Goal: Obtain resource: Obtain resource

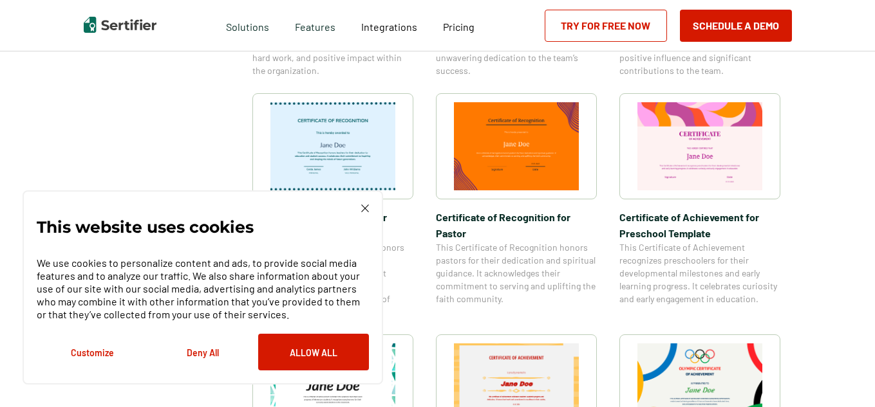
scroll to position [653, 0]
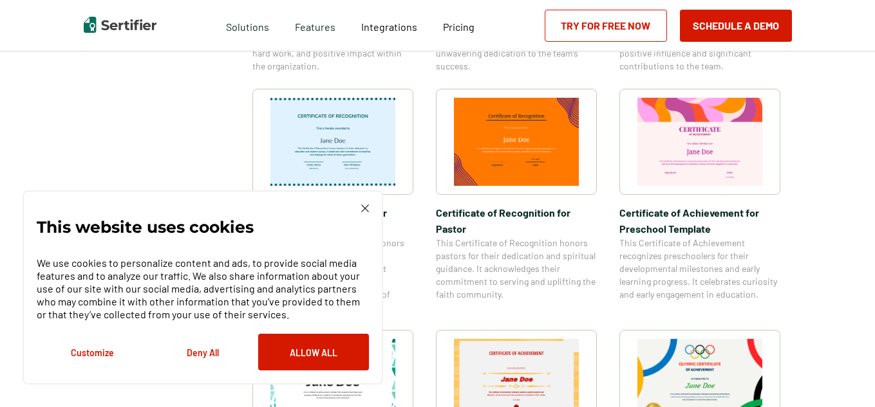
click at [366, 211] on img at bounding box center [365, 209] width 8 height 8
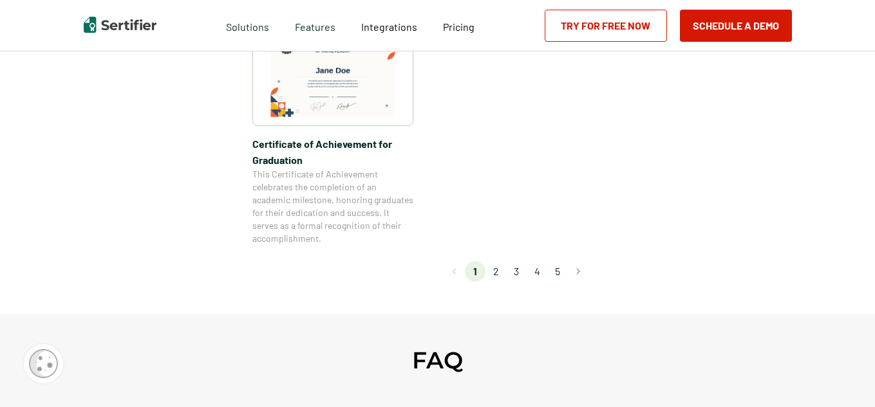
scroll to position [1215, 0]
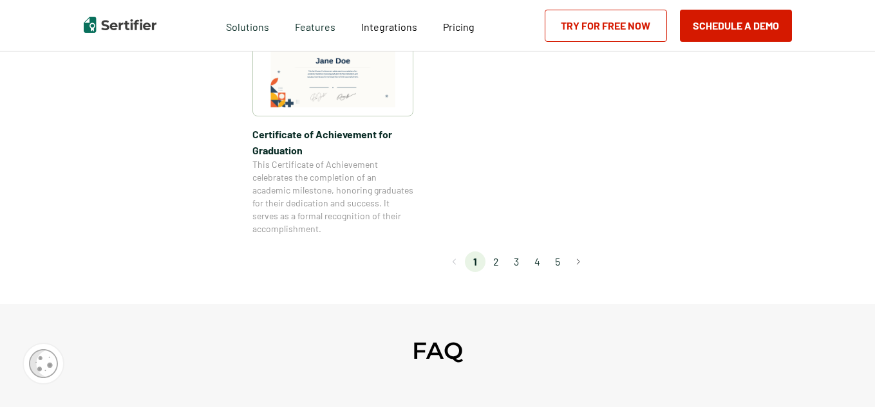
click at [498, 265] on li "2" at bounding box center [495, 262] width 21 height 21
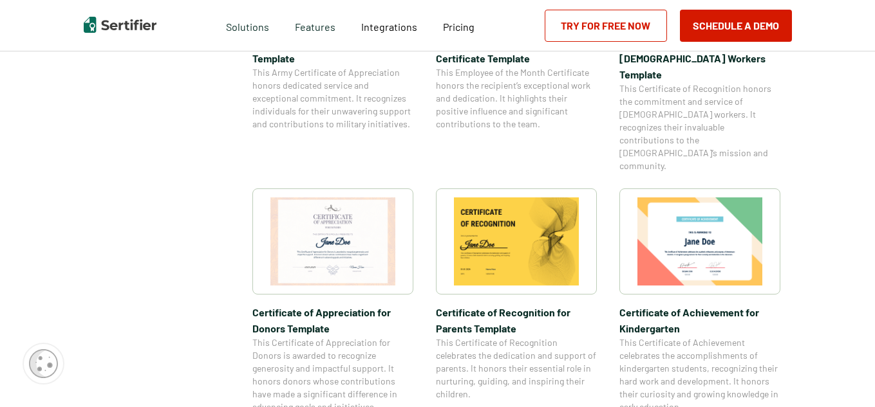
scroll to position [613, 0]
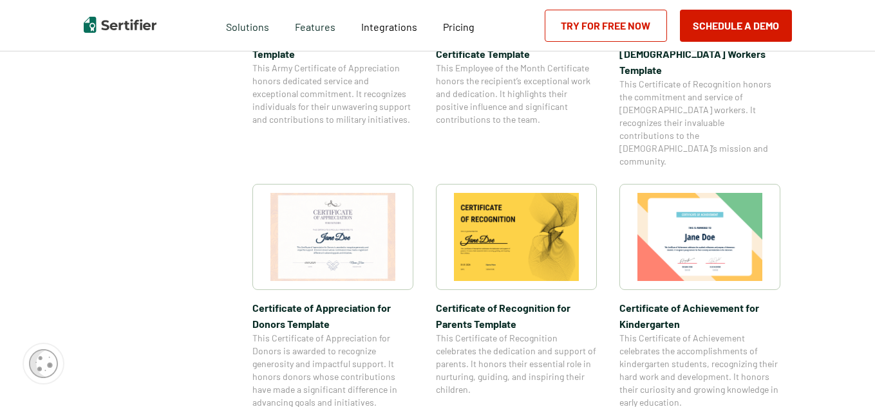
click at [542, 193] on img at bounding box center [516, 237] width 125 height 88
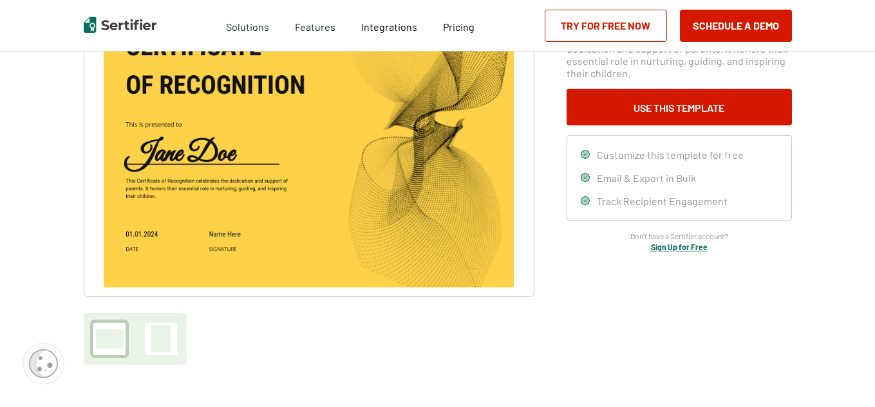
scroll to position [151, 0]
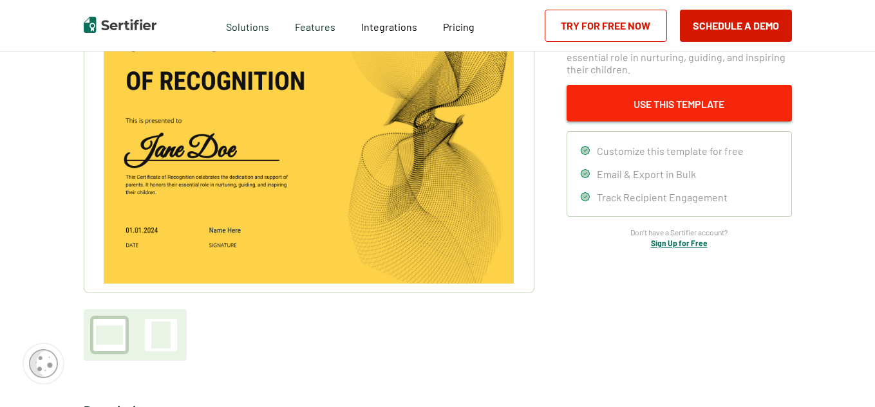
click at [688, 108] on button "Use This Template" at bounding box center [679, 103] width 225 height 37
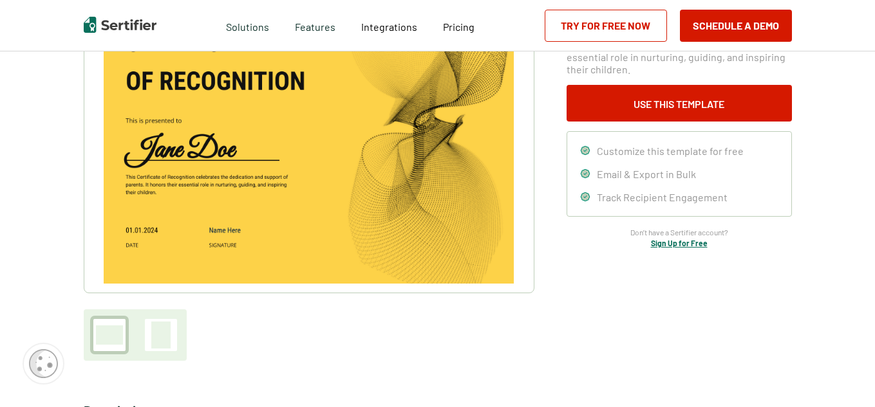
click at [475, 169] on img at bounding box center [308, 139] width 409 height 290
click at [165, 198] on img at bounding box center [308, 139] width 409 height 290
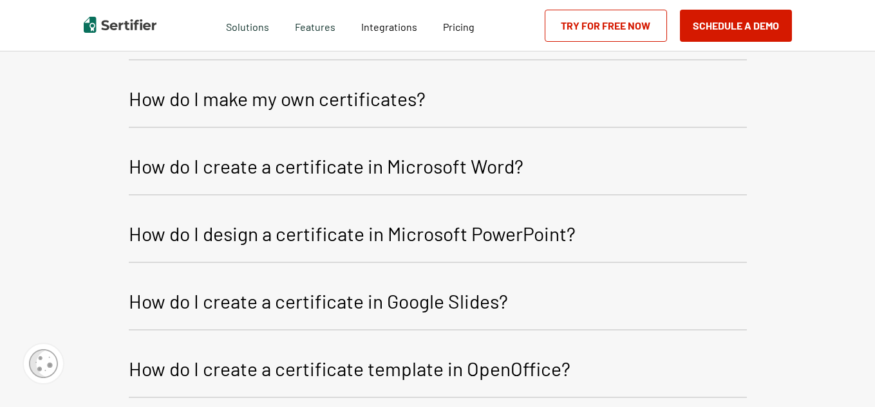
scroll to position [1632, 0]
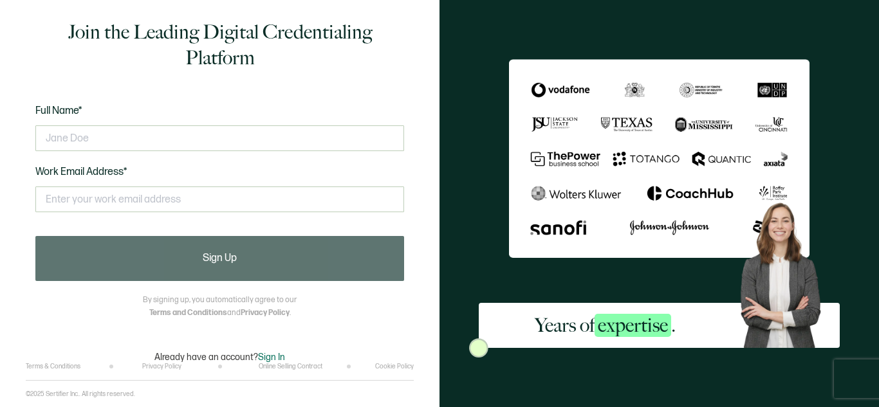
drag, startPoint x: 879, startPoint y: 19, endPoint x: 879, endPoint y: 82, distance: 63.1
click at [879, 82] on div "Years of expertise ." at bounding box center [660, 203] width 440 height 407
click at [879, 42] on div "Years of expertise ." at bounding box center [660, 203] width 440 height 407
drag, startPoint x: 879, startPoint y: 0, endPoint x: 879, endPoint y: 78, distance: 77.9
click at [879, 78] on div "Years of expertise ." at bounding box center [660, 203] width 440 height 407
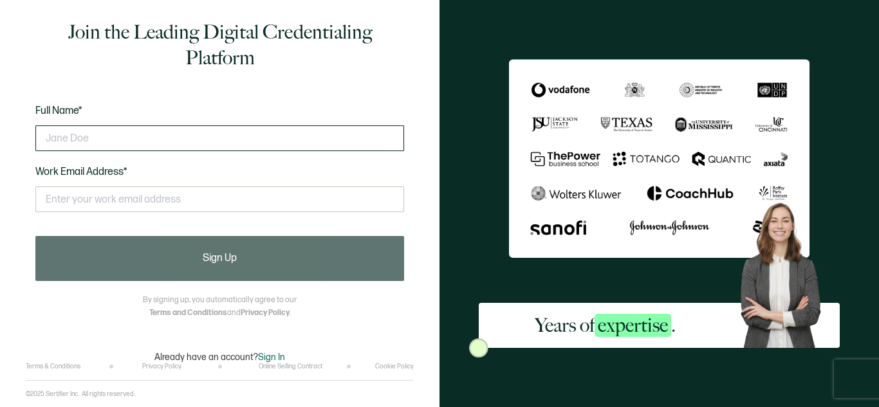
click at [94, 136] on input "text" at bounding box center [219, 139] width 369 height 26
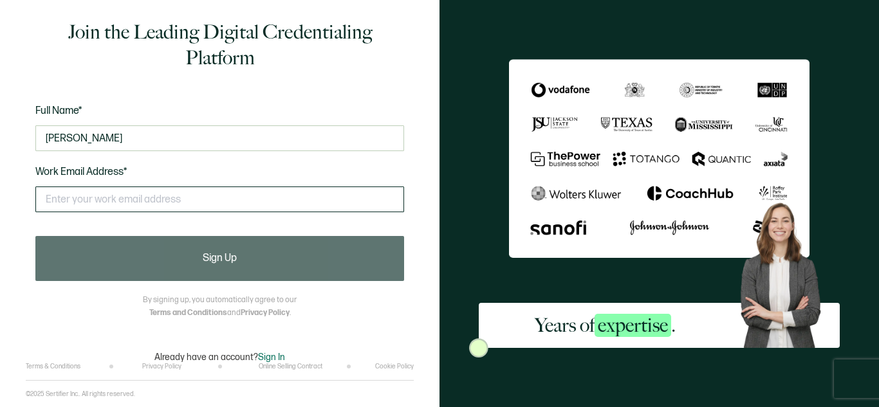
type input "[PERSON_NAME]"
click at [60, 200] on input "text" at bounding box center [219, 200] width 369 height 26
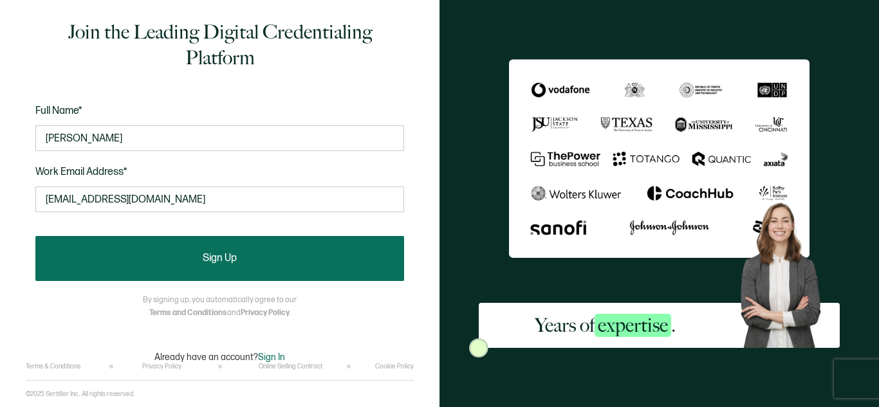
click at [147, 252] on button "Sign Up" at bounding box center [219, 258] width 369 height 45
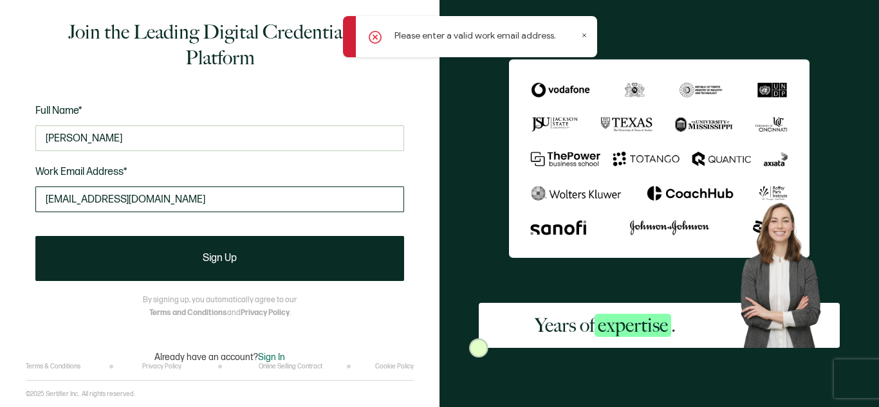
click at [182, 207] on input "[EMAIL_ADDRESS][DOMAIN_NAME]" at bounding box center [219, 200] width 369 height 26
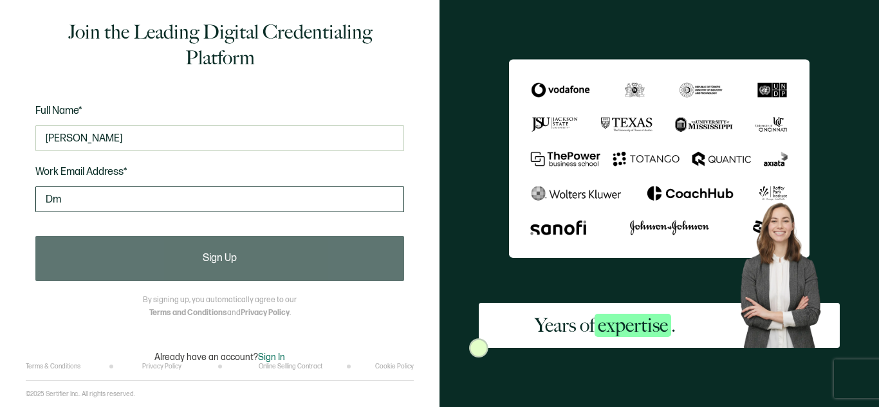
type input "D"
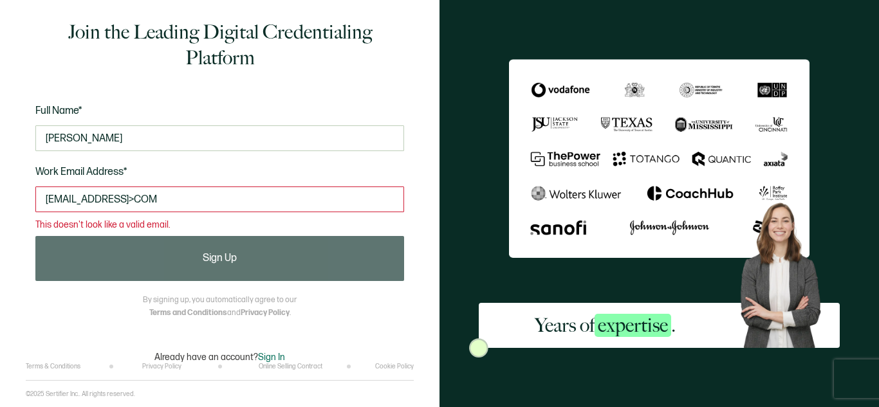
click at [171, 191] on input "[EMAIL_ADDRESS]>COM" at bounding box center [219, 200] width 369 height 26
click at [173, 207] on input "[EMAIL_ADDRESS][DOMAIN_NAME]" at bounding box center [219, 200] width 369 height 26
type input "d"
click at [182, 202] on input "[EMAIL_ADDRESS]>COM" at bounding box center [219, 200] width 369 height 26
click at [176, 200] on input "[EMAIL_ADDRESS][DOMAIN_NAME]" at bounding box center [219, 200] width 369 height 26
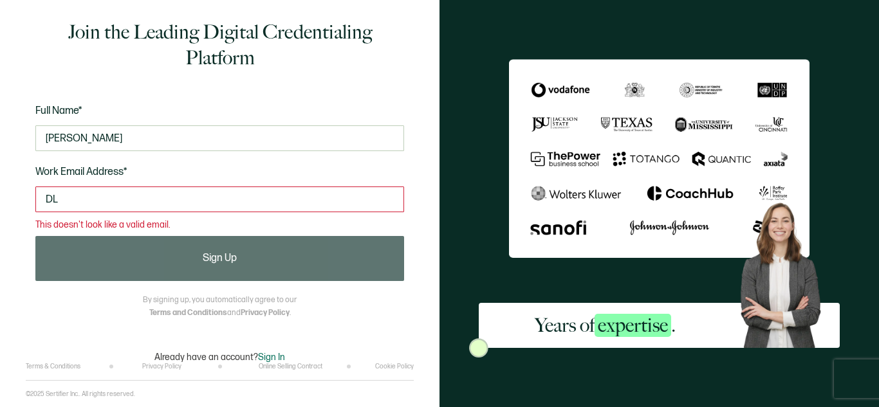
type input "D"
type input "d"
click at [300, 319] on div "Join the Leading Digital Credentialing Platform Full Name* [PERSON_NAME] Work E…" at bounding box center [220, 191] width 388 height 344
click at [208, 206] on input "[EMAIL_ADDRESS][DOMAIN_NAME]" at bounding box center [219, 200] width 369 height 26
type input "D"
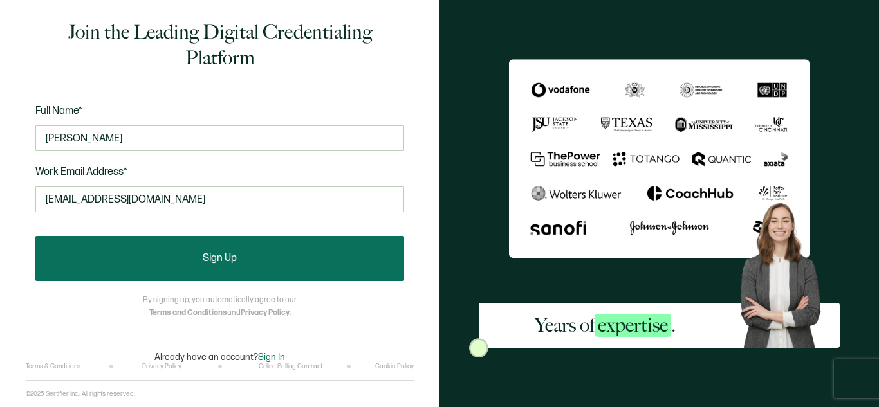
click at [221, 263] on span "Sign Up" at bounding box center [220, 259] width 34 height 10
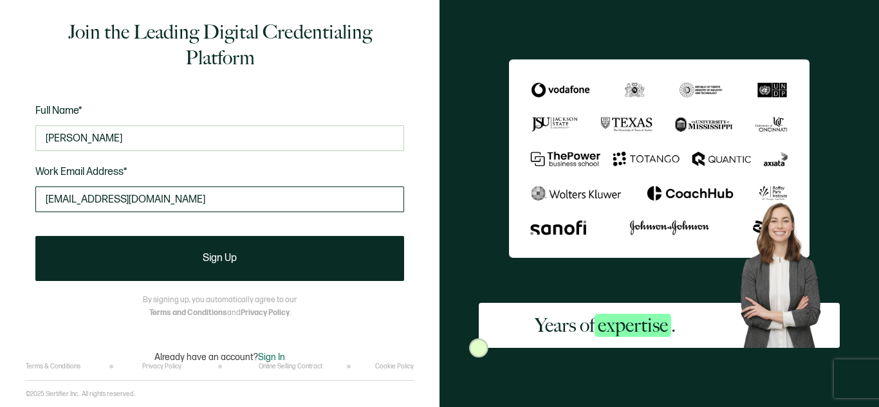
click at [201, 197] on input "[EMAIL_ADDRESS][DOMAIN_NAME]" at bounding box center [219, 200] width 369 height 26
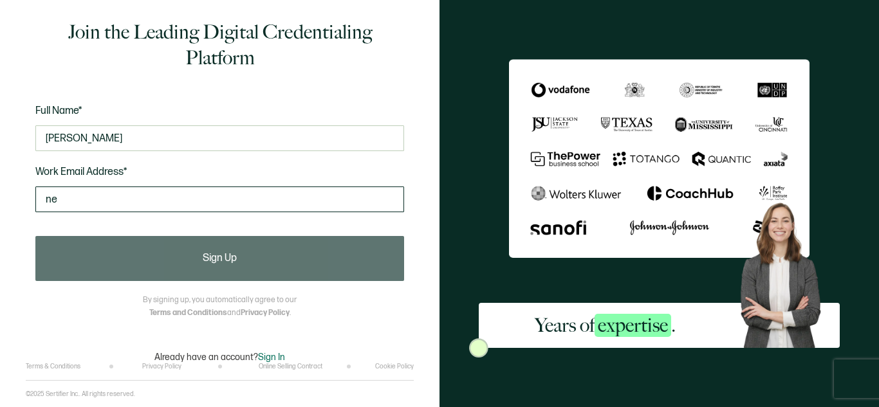
type input "n"
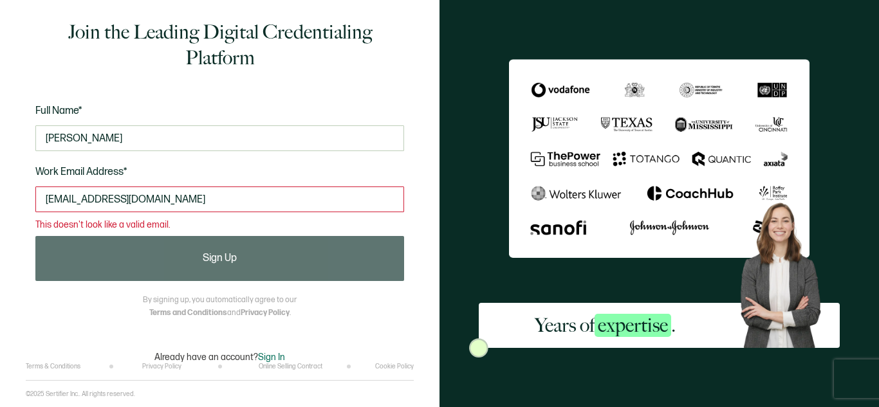
click at [216, 198] on input "[EMAIL_ADDRESS][DOMAIN_NAME]" at bounding box center [219, 200] width 369 height 26
type input "[EMAIL_ADDRESS][DOMAIN_NAME]"
